Goal: Task Accomplishment & Management: Use online tool/utility

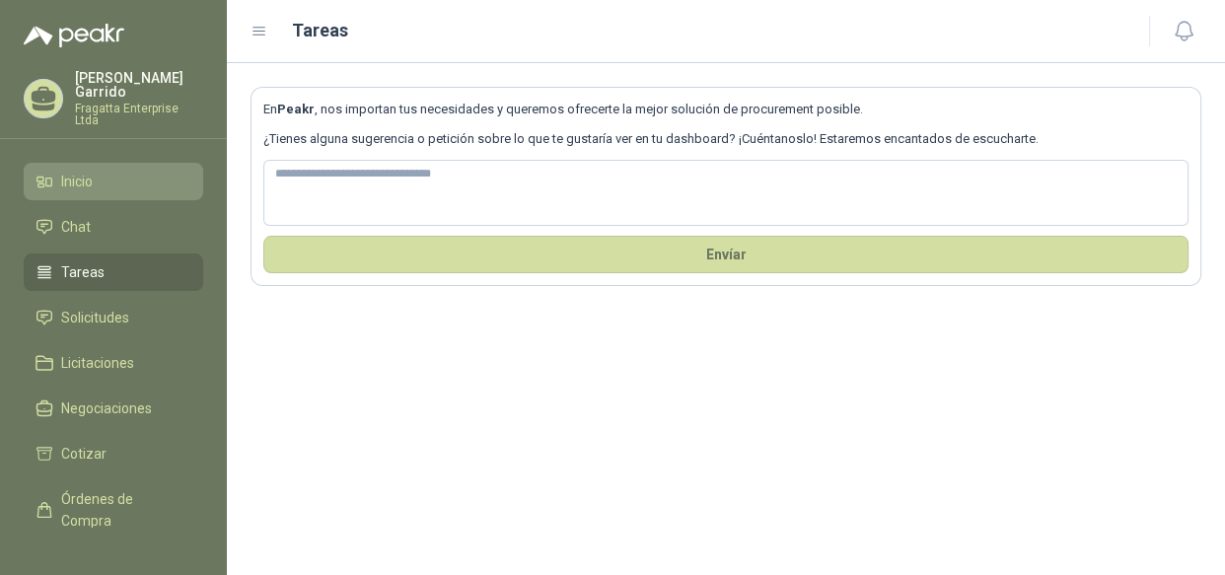
click at [100, 171] on li "Inicio" at bounding box center [114, 182] width 156 height 22
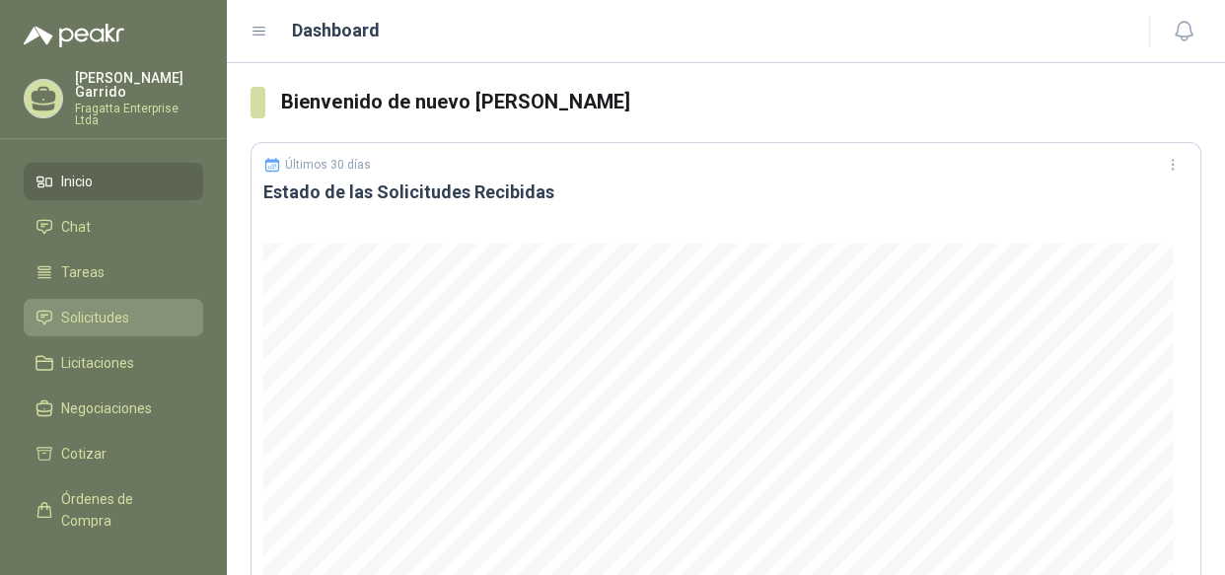
click at [107, 307] on span "Solicitudes" at bounding box center [95, 318] width 68 height 22
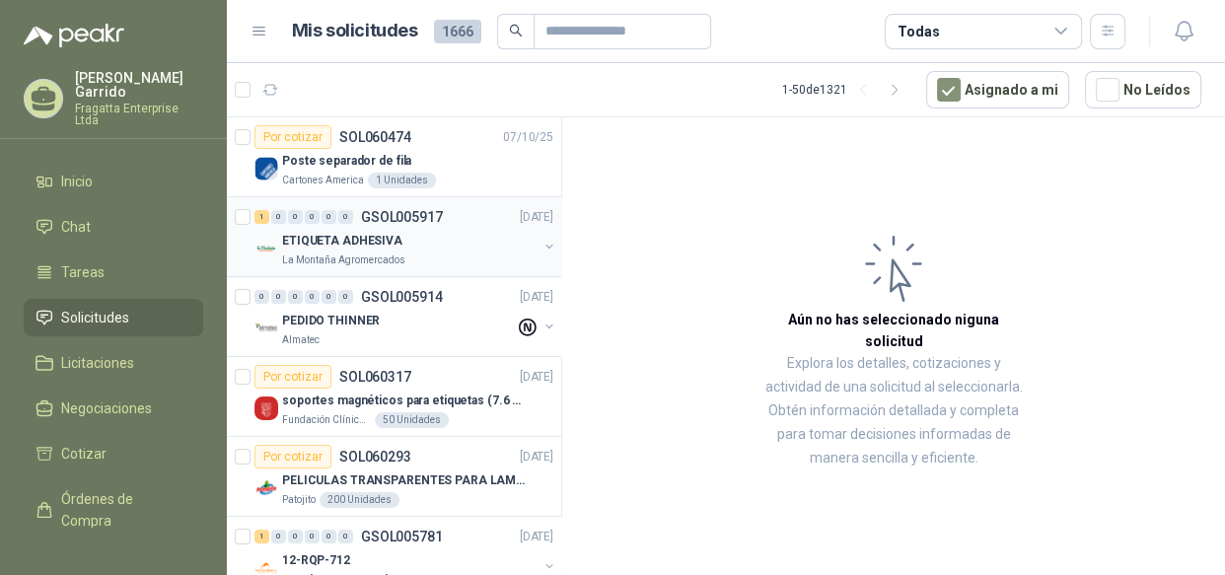
click at [421, 237] on div "ETIQUETA ADHESIVA" at bounding box center [409, 241] width 255 height 24
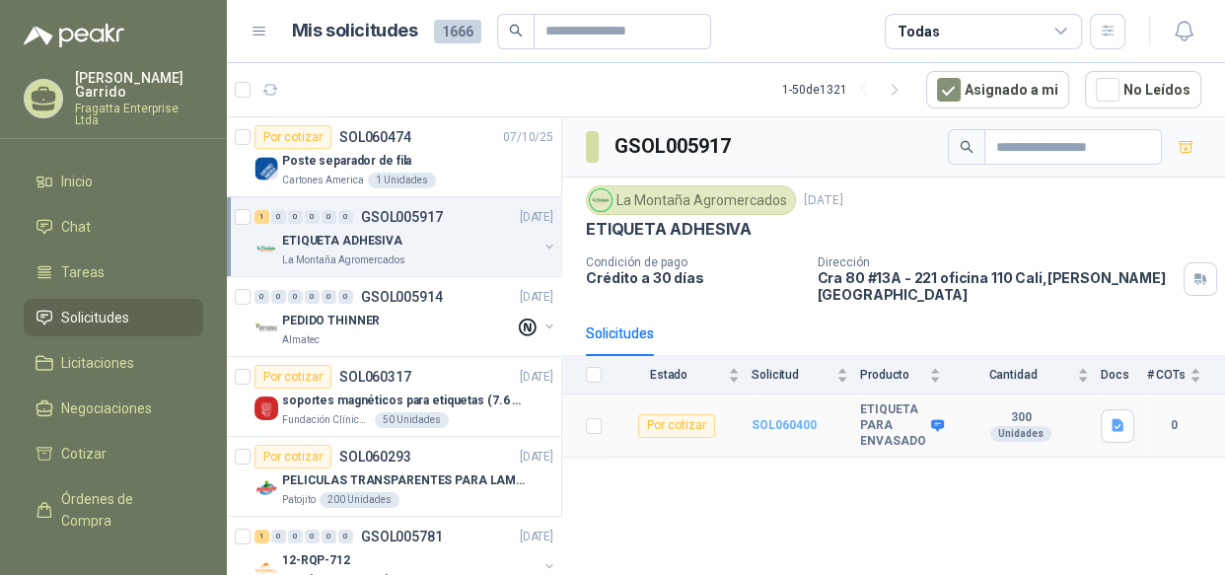
click at [789, 418] on b "SOL060400" at bounding box center [784, 425] width 65 height 14
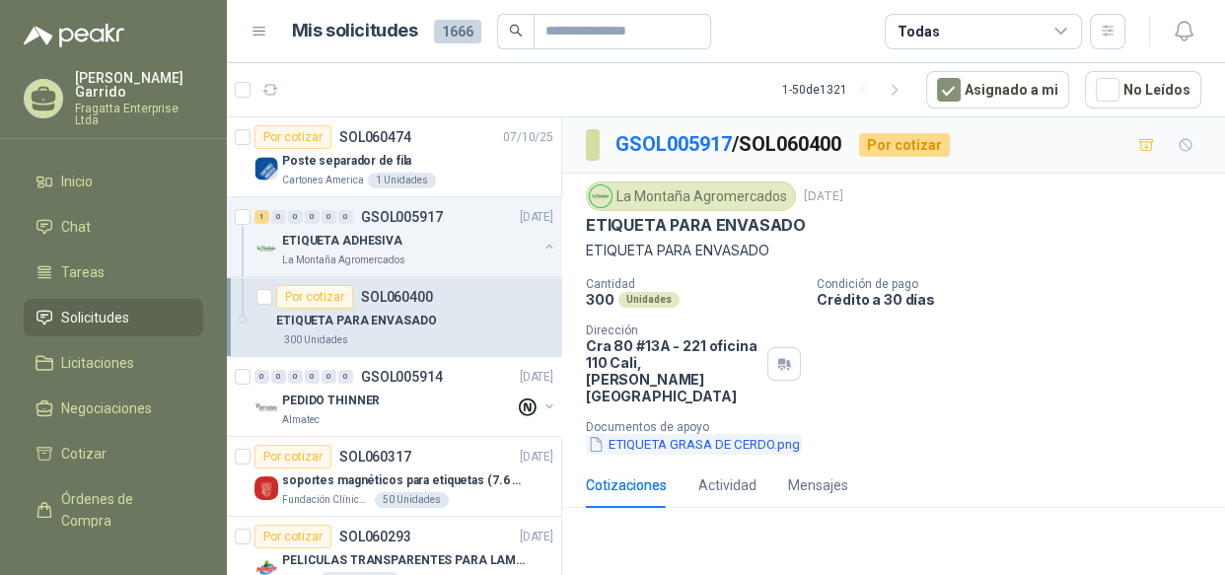
click at [679, 434] on button "ETIQUETA GRASA DE CERDO.png" at bounding box center [694, 444] width 216 height 21
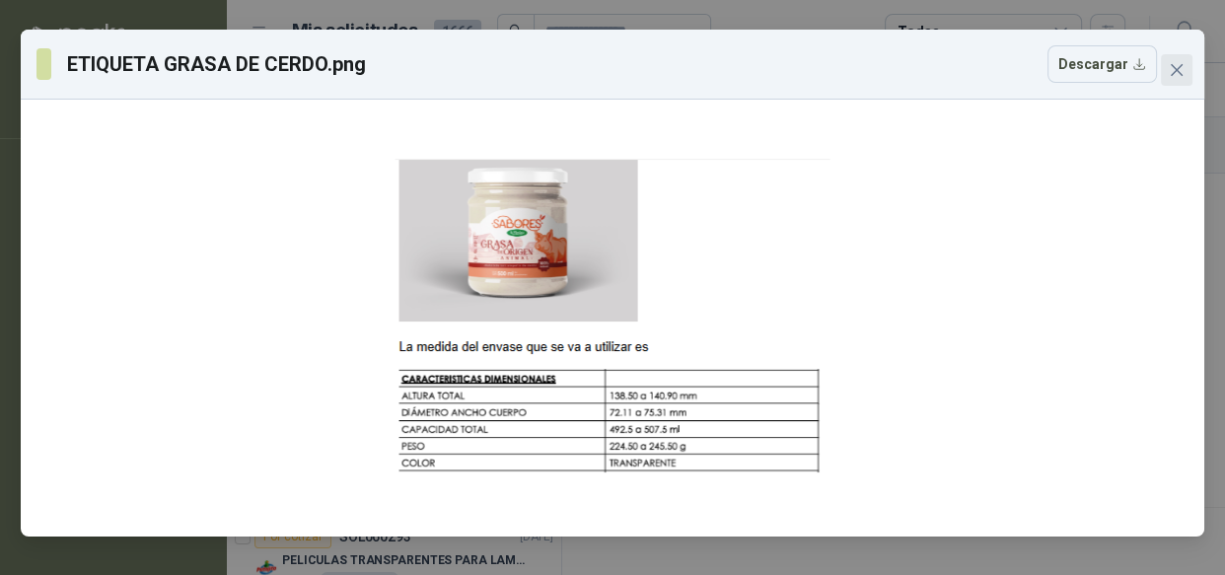
click at [1172, 77] on icon "close" at bounding box center [1177, 70] width 16 height 16
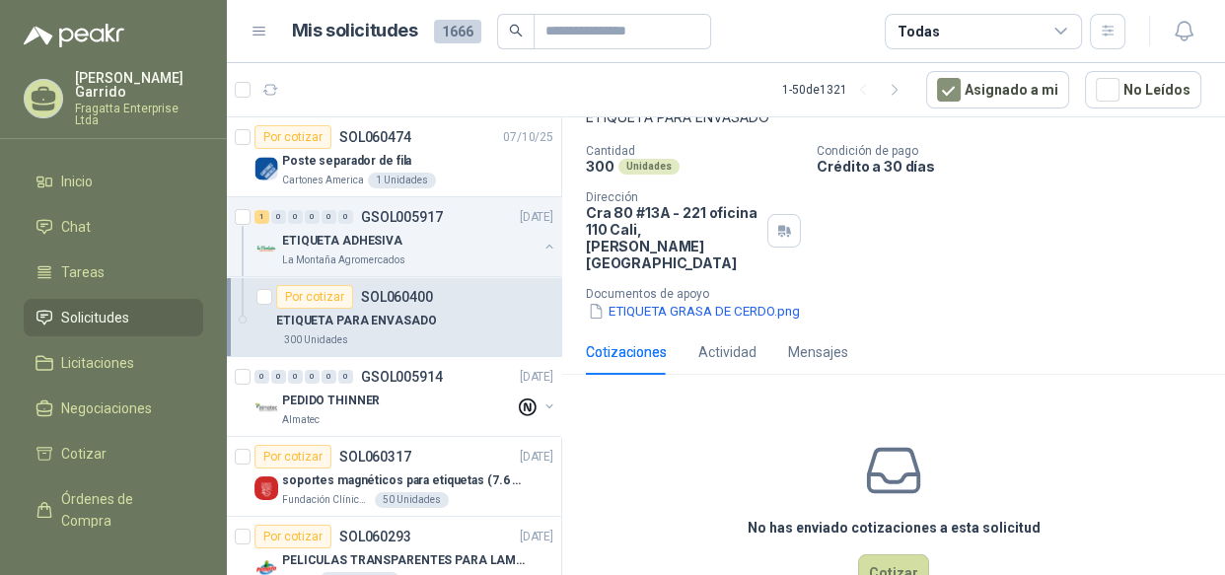
scroll to position [162, 0]
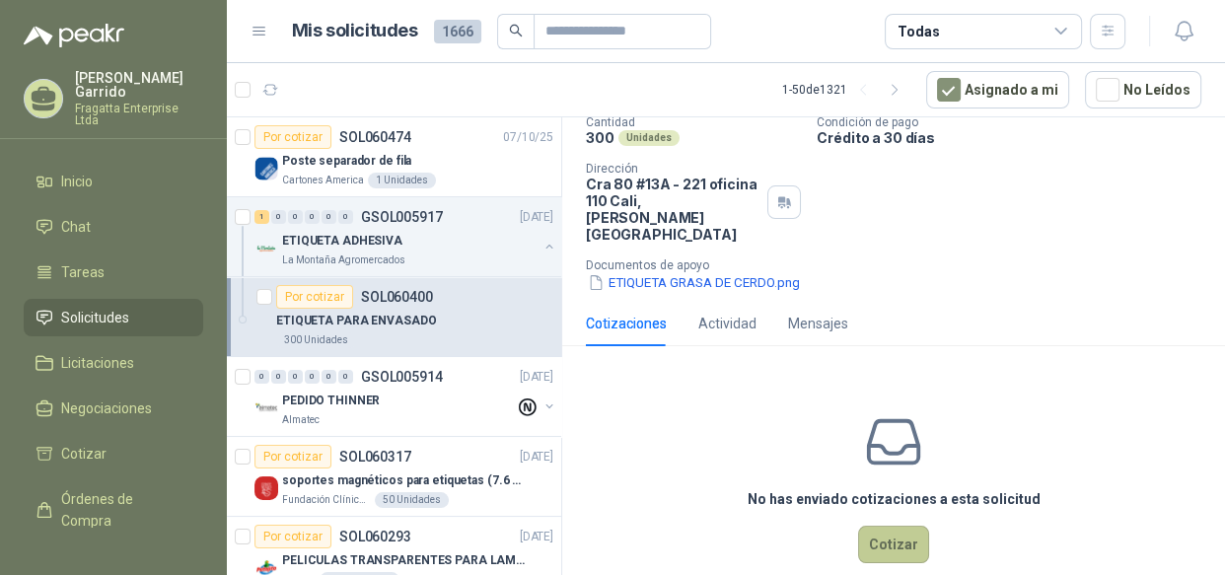
click at [884, 526] on button "Cotizar" at bounding box center [893, 544] width 71 height 37
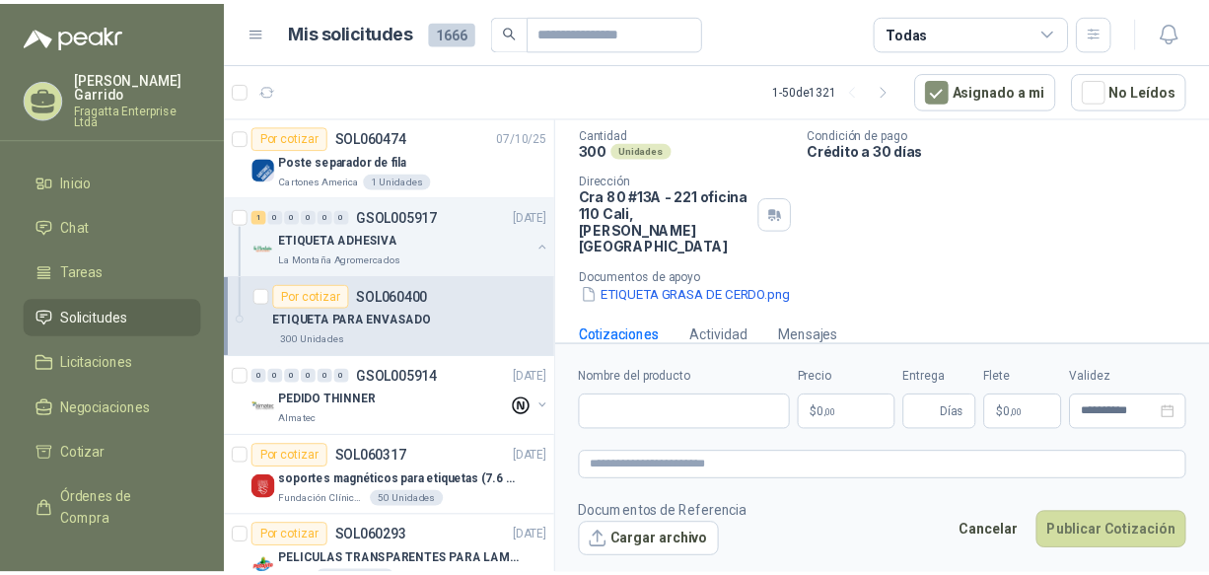
scroll to position [148, 0]
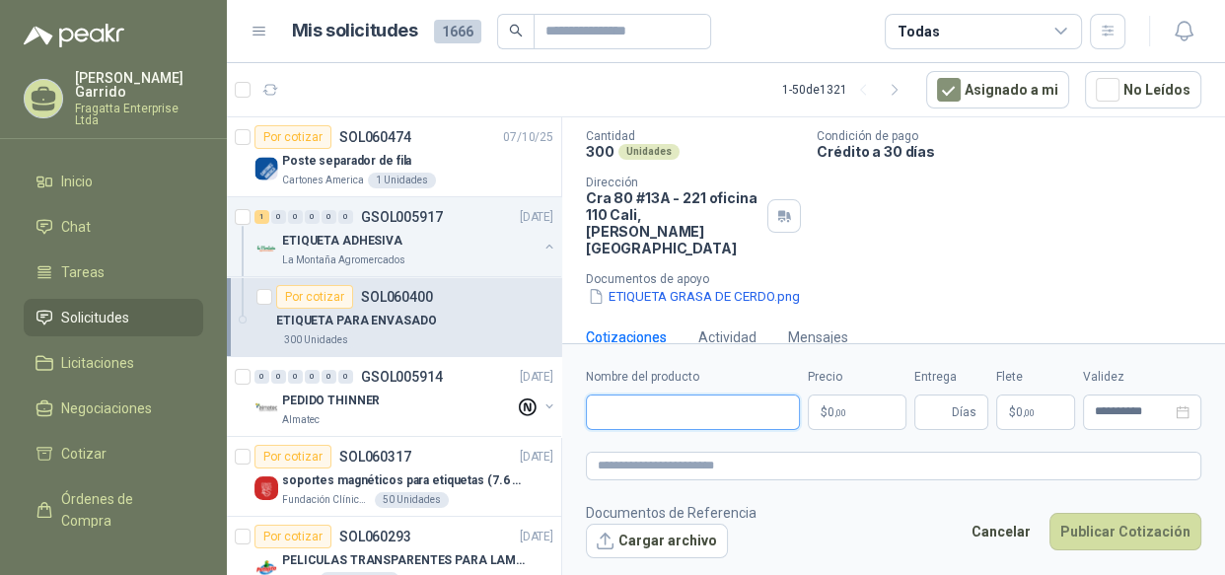
click at [612, 418] on input "Nombre del producto" at bounding box center [693, 413] width 214 height 36
type input "**********"
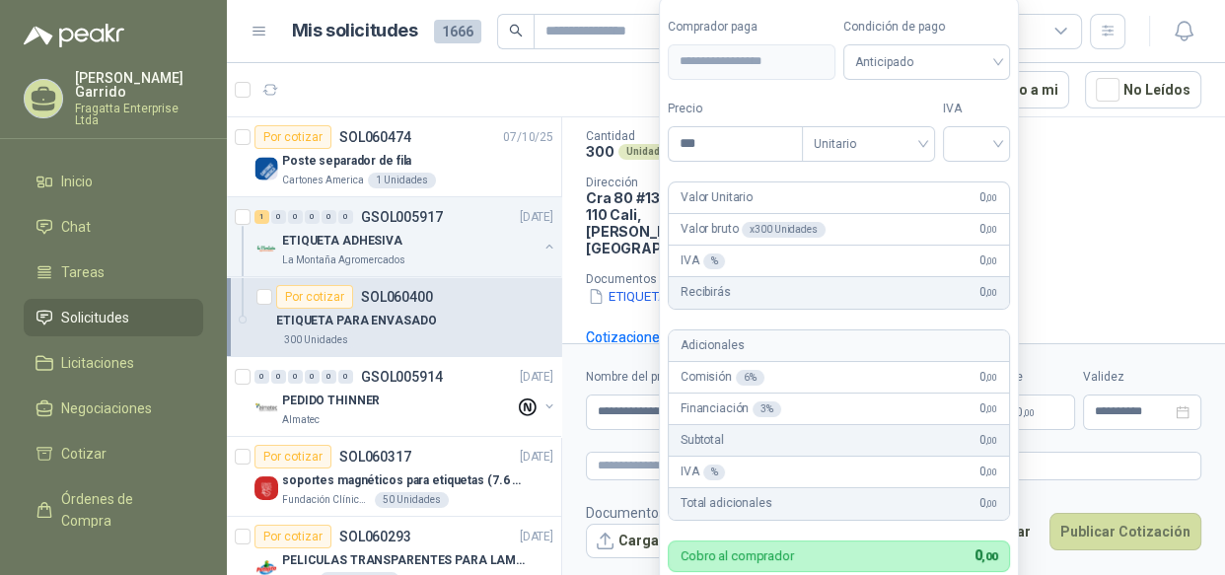
scroll to position [162, 0]
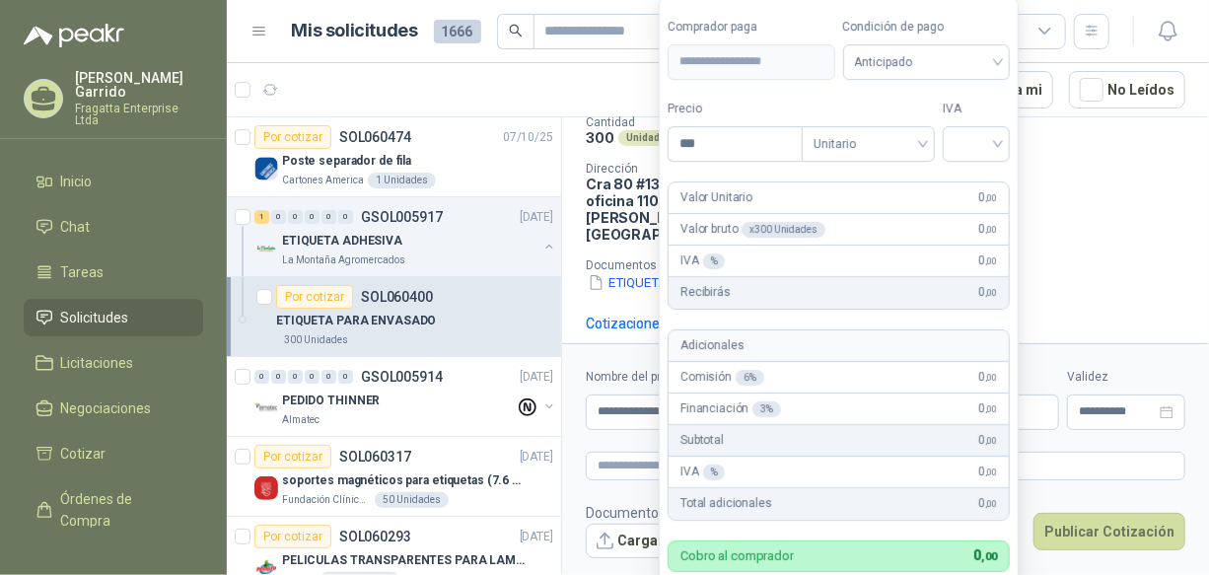
drag, startPoint x: 875, startPoint y: 409, endPoint x: 791, endPoint y: 419, distance: 84.4
click at [791, 419] on body "Francisco Garrido Fragatta Enterprise Ltda Inicio Chat Tareas Solicitudes Licit…" at bounding box center [604, 287] width 1209 height 575
click at [897, 64] on span "Anticipado" at bounding box center [927, 62] width 144 height 30
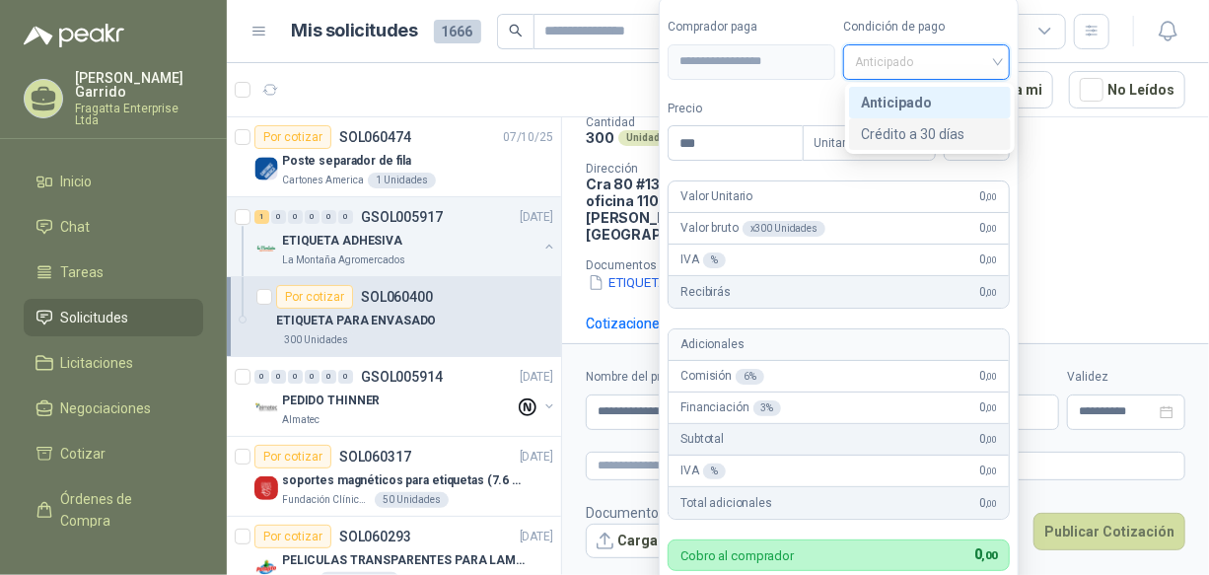
click at [910, 133] on div "Crédito a 30 días" at bounding box center [930, 134] width 138 height 22
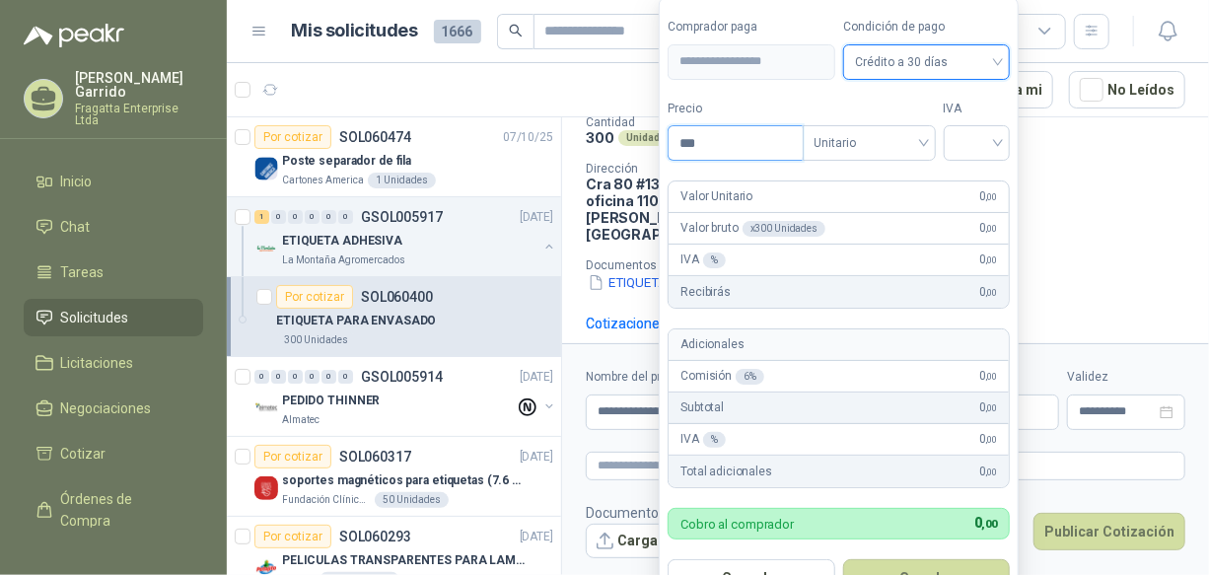
click at [735, 144] on input "***" at bounding box center [735, 143] width 133 height 34
drag, startPoint x: 735, startPoint y: 144, endPoint x: 584, endPoint y: 163, distance: 152.1
click at [584, 163] on body "Francisco Garrido Fragatta Enterprise Ltda Inicio Chat Tareas Solicitudes Licit…" at bounding box center [604, 287] width 1209 height 575
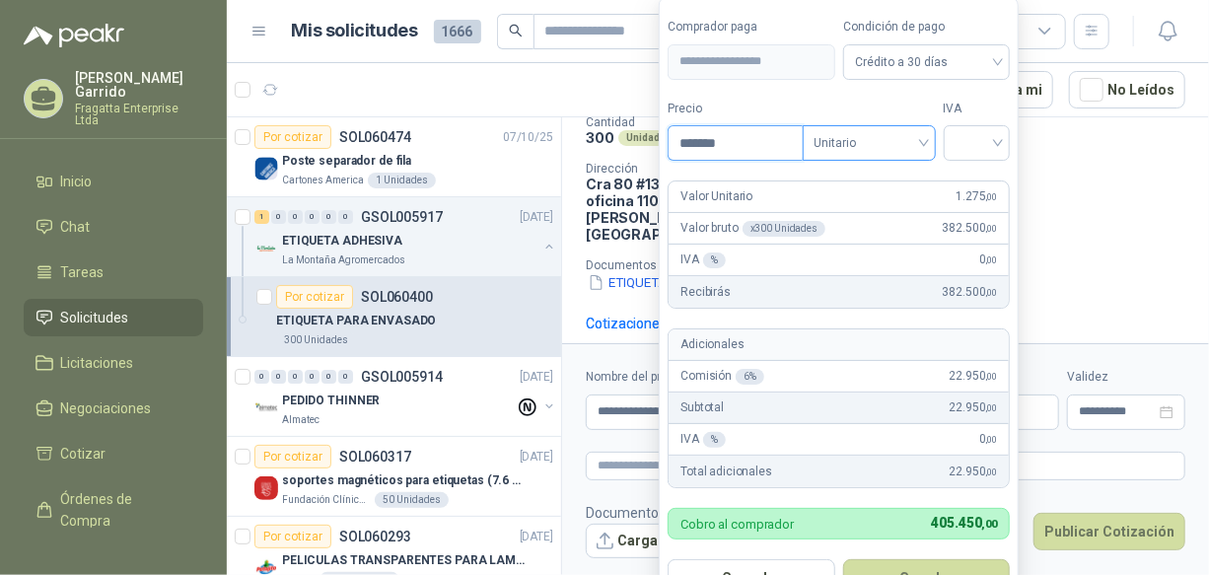
click at [929, 150] on div "Unitario" at bounding box center [869, 143] width 133 height 36
type input "*******"
click at [887, 176] on div "Unitario" at bounding box center [874, 185] width 102 height 22
click at [1011, 144] on div at bounding box center [977, 143] width 67 height 36
click at [986, 188] on div "19%" at bounding box center [982, 185] width 36 height 22
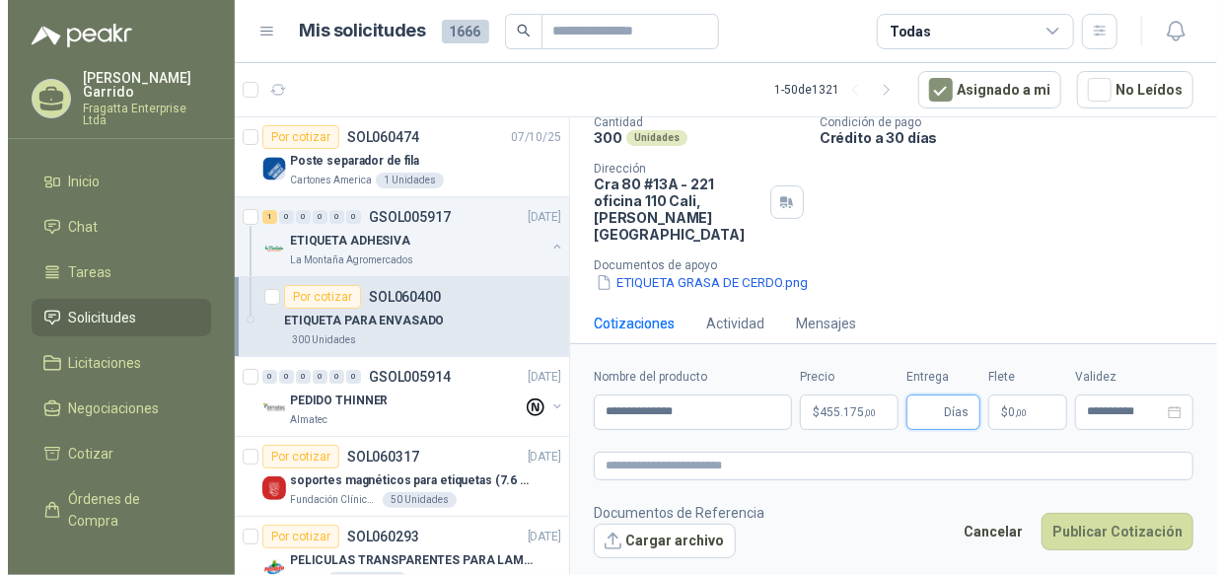
scroll to position [148, 0]
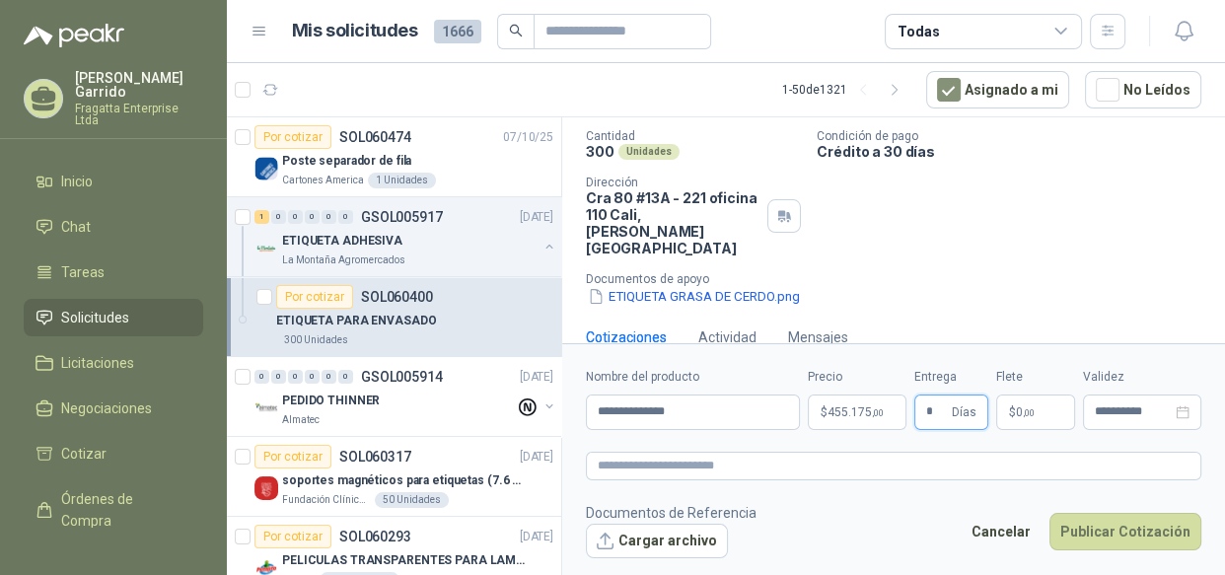
type input "*"
click at [1027, 326] on div "Cotizaciones Actividad Mensajes" at bounding box center [894, 337] width 616 height 45
click at [1125, 532] on button "Publicar Cotización" at bounding box center [1126, 531] width 152 height 37
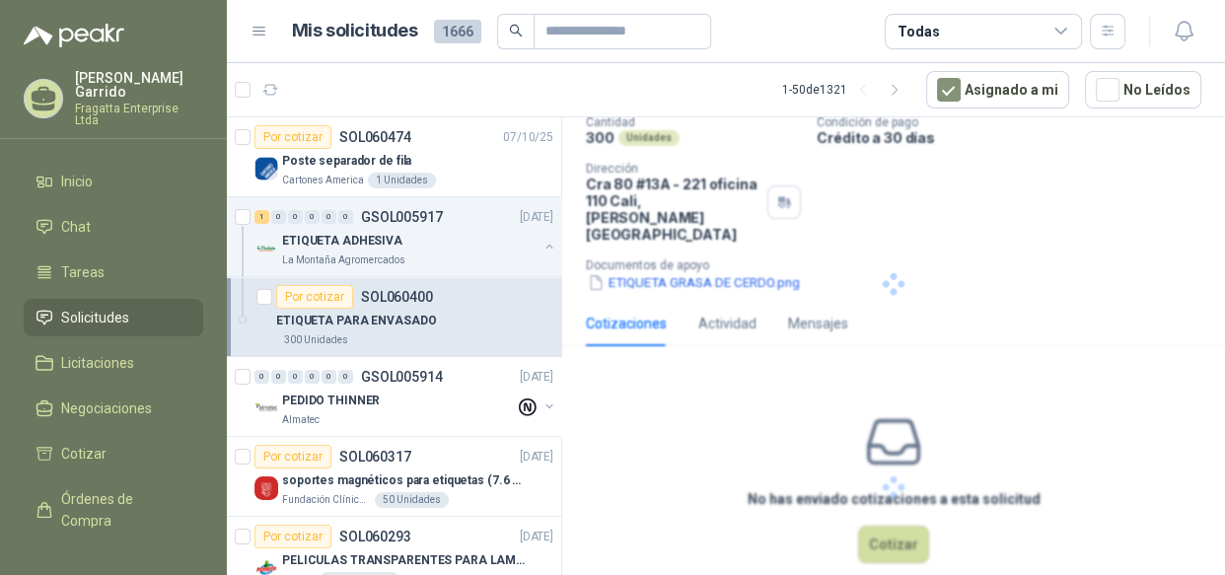
scroll to position [41, 0]
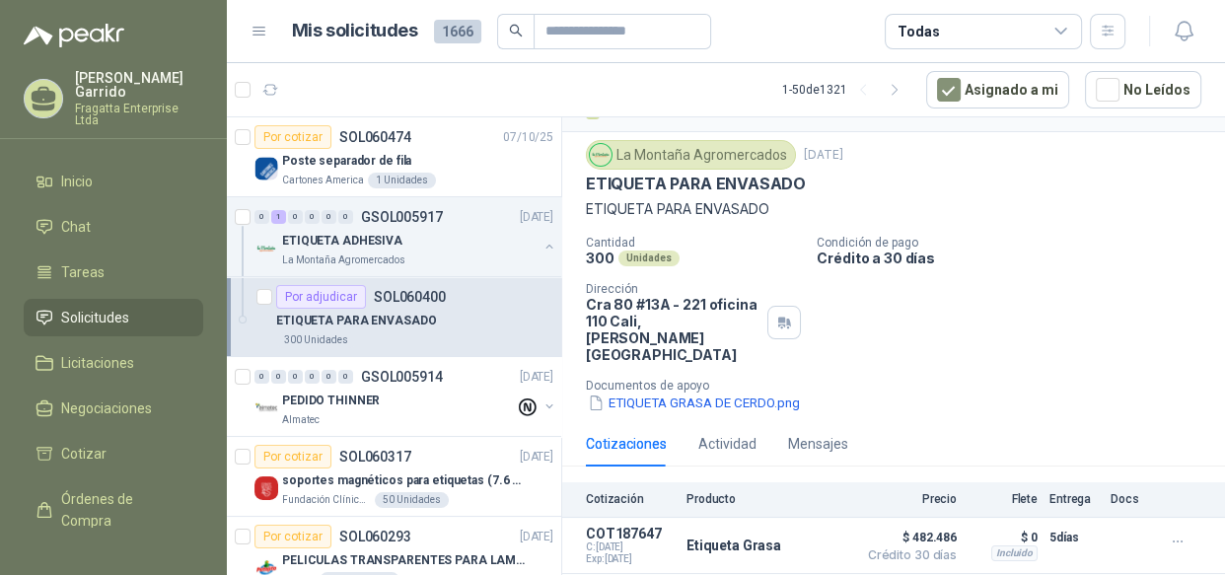
click at [125, 307] on span "Solicitudes" at bounding box center [95, 318] width 68 height 22
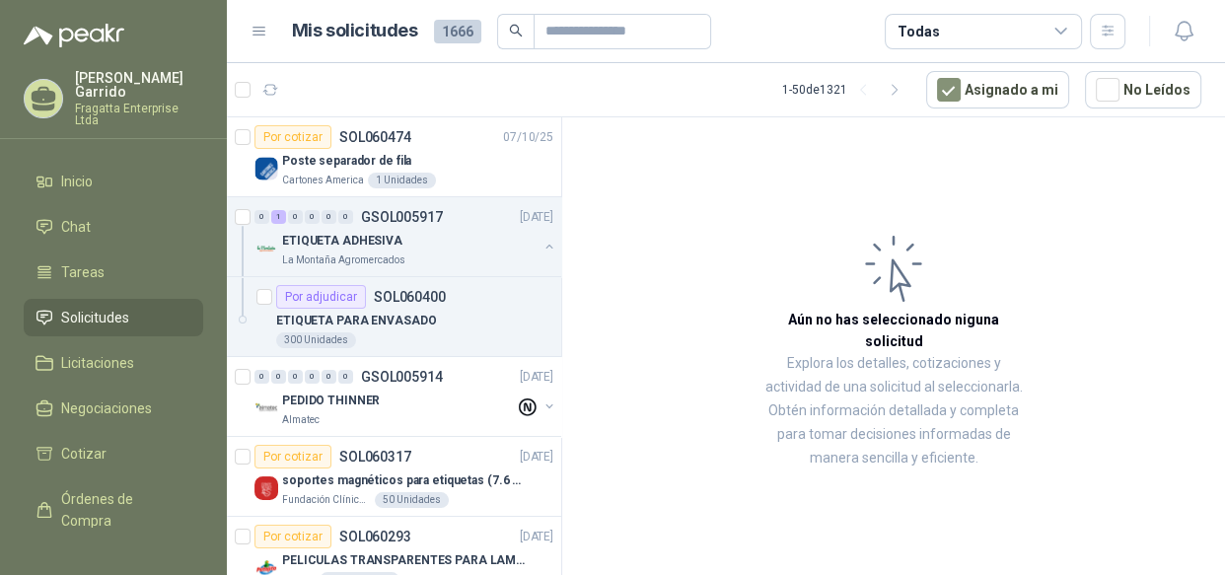
click at [966, 25] on div "Todas" at bounding box center [983, 32] width 197 height 36
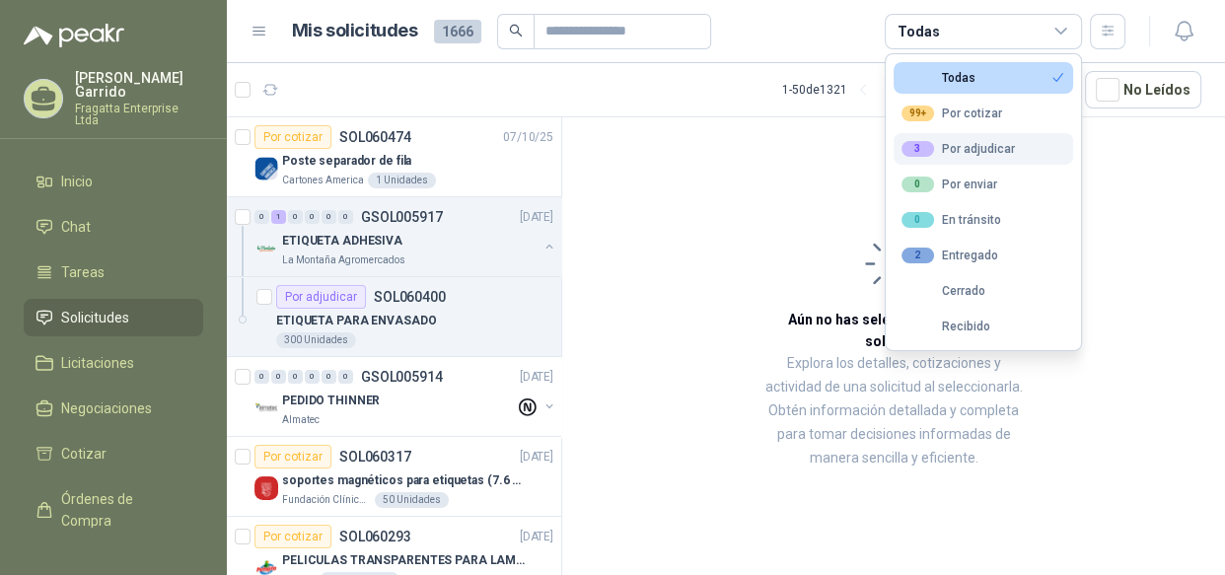
click at [951, 148] on div "3 Por adjudicar" at bounding box center [958, 149] width 113 height 16
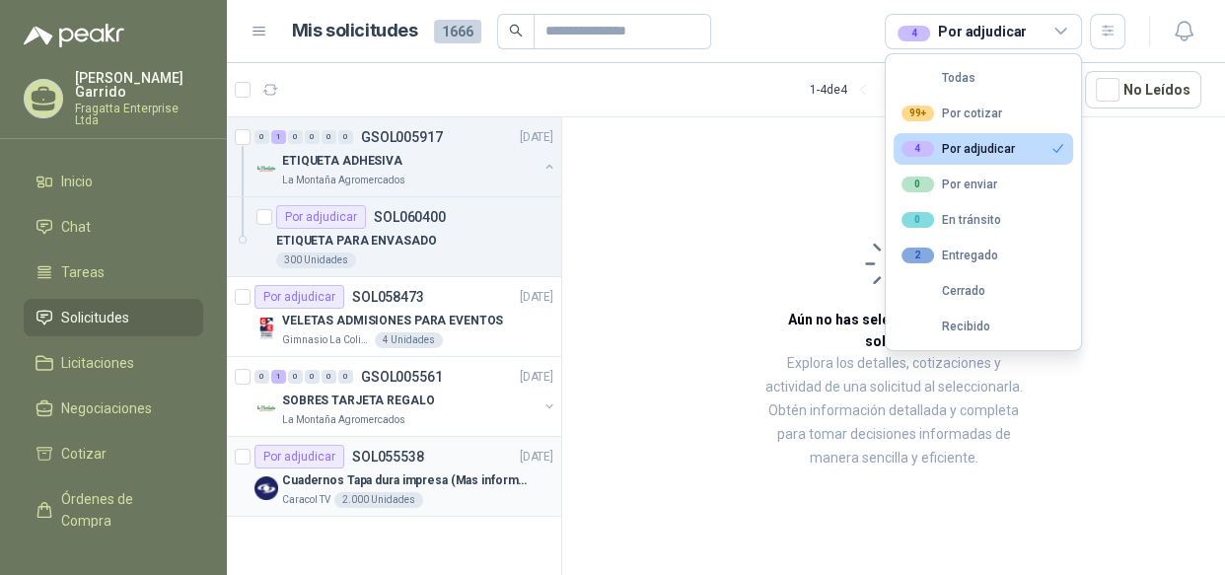
click at [468, 456] on div "Por adjudicar SOL055538 11/09/25" at bounding box center [404, 457] width 299 height 24
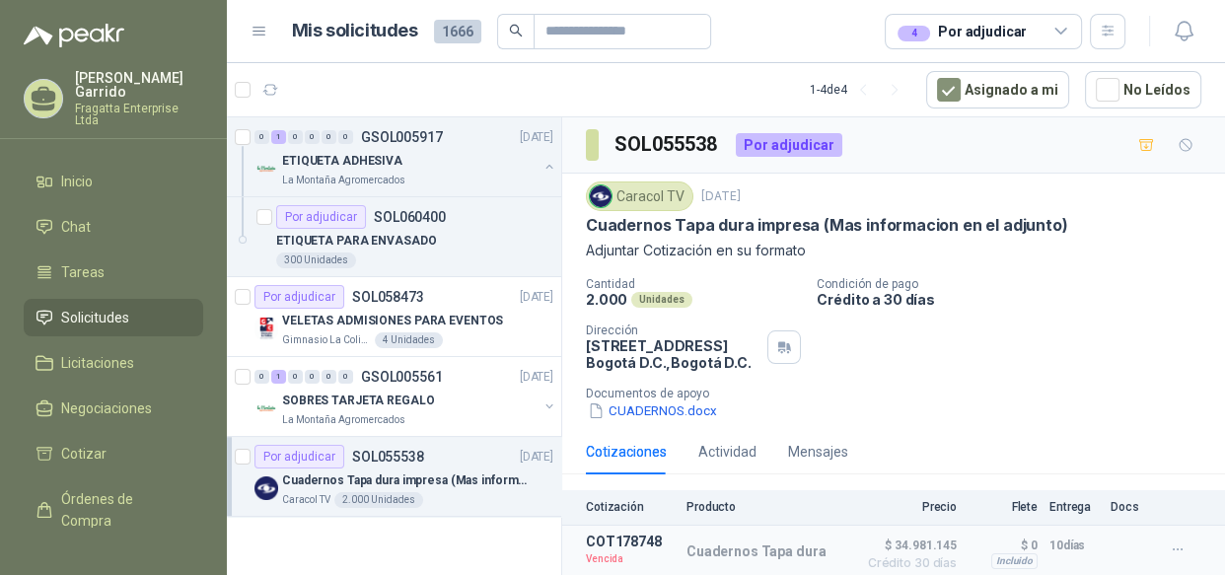
scroll to position [37, 0]
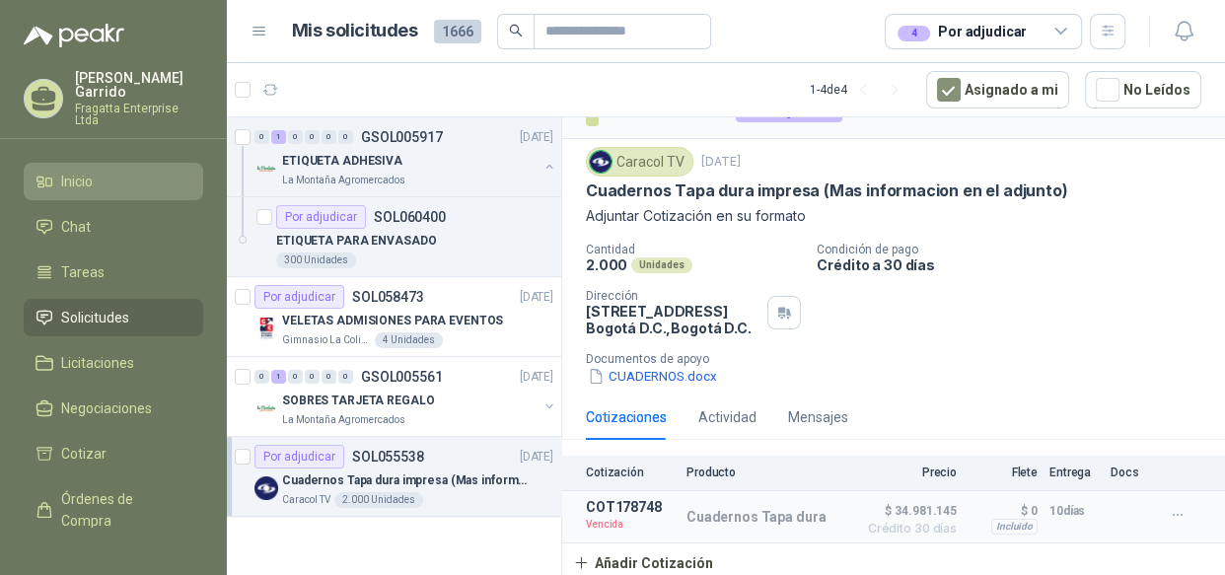
click at [85, 171] on span "Inicio" at bounding box center [77, 182] width 32 height 22
